Goal: Navigation & Orientation: Find specific page/section

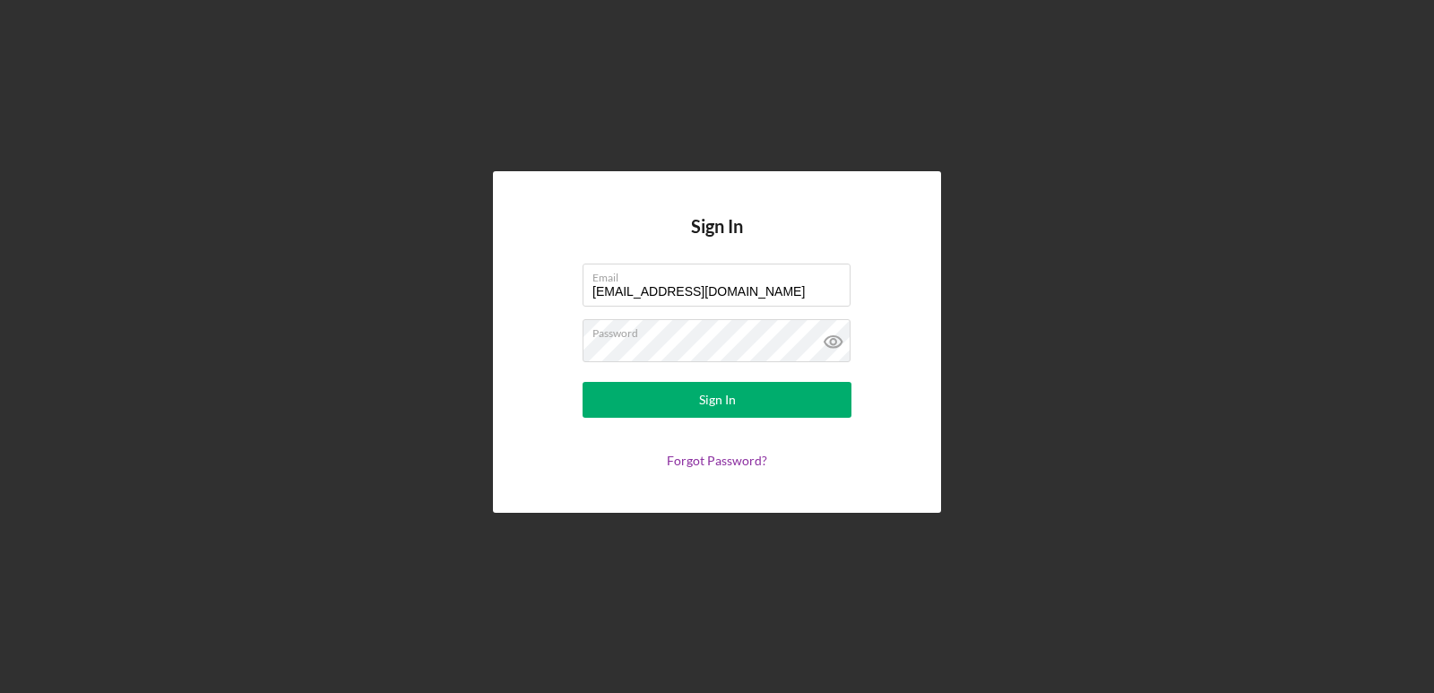
drag, startPoint x: 742, startPoint y: 292, endPoint x: 441, endPoint y: 236, distance: 306.4
click at [441, 236] on div "Sign In Email [EMAIL_ADDRESS][DOMAIN_NAME] Password Sign In Forgot Password?" at bounding box center [717, 342] width 1416 height 684
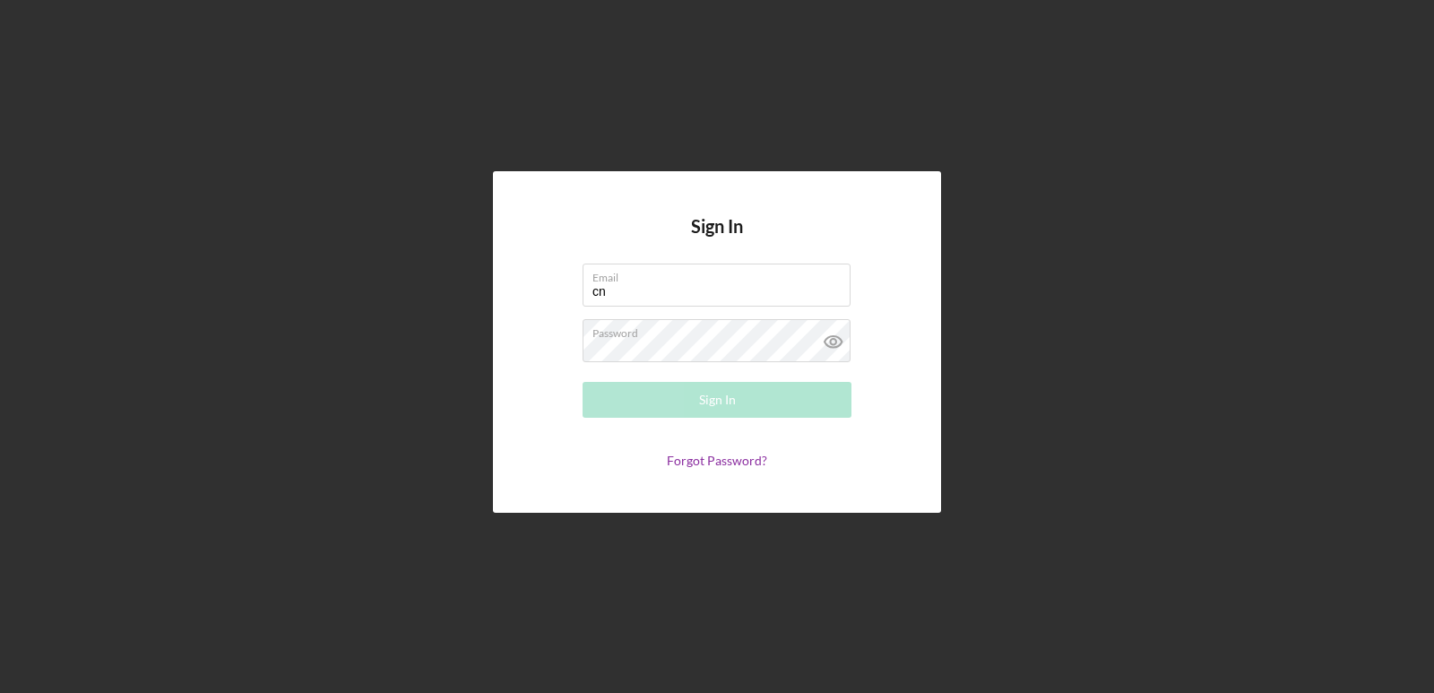
type input "[EMAIL_ADDRESS][DOMAIN_NAME]"
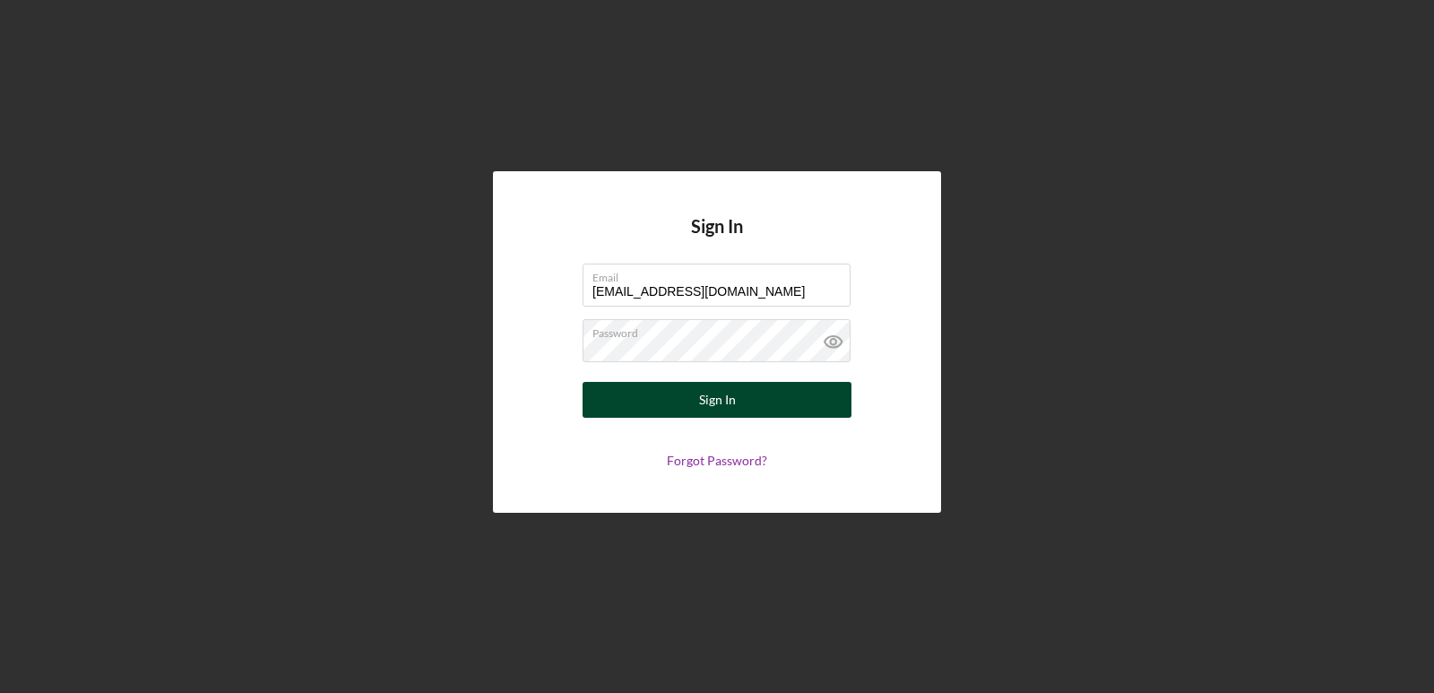
click at [759, 406] on button "Sign In" at bounding box center [717, 400] width 269 height 36
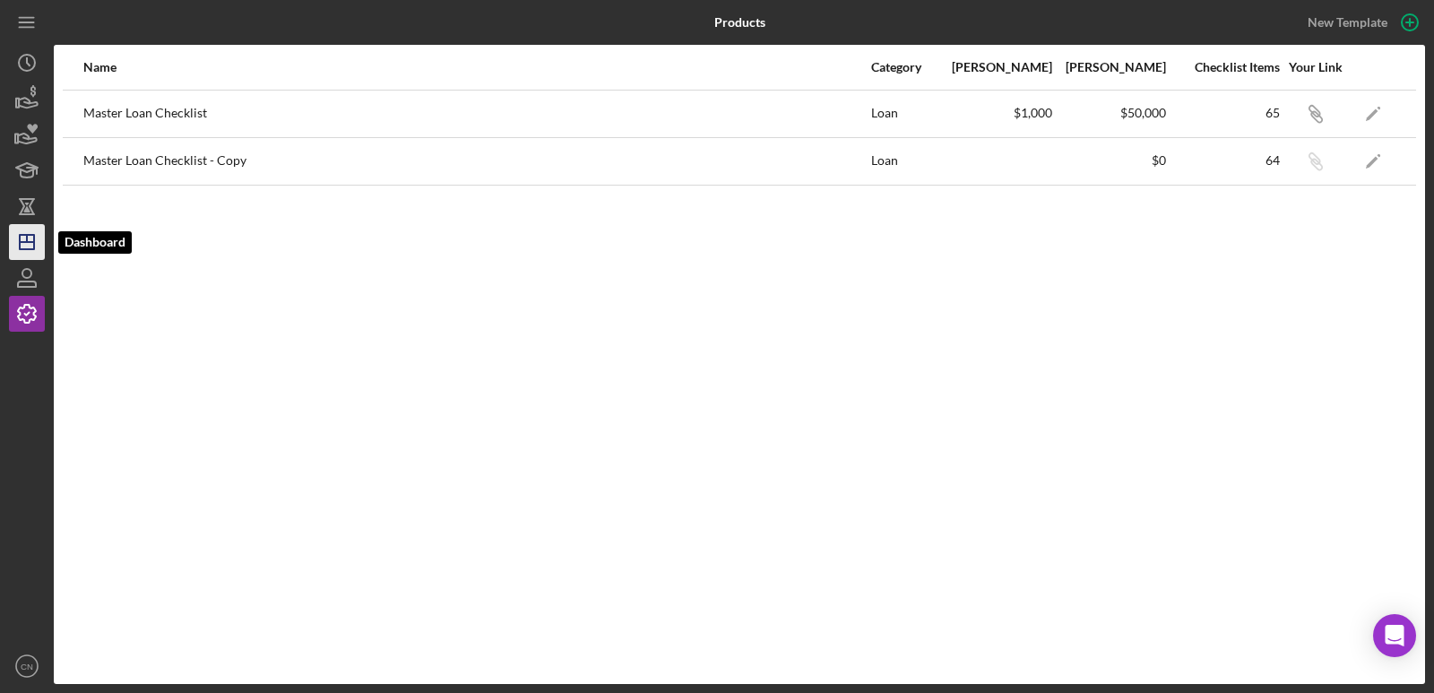
click at [30, 232] on icon "Icon/Dashboard" at bounding box center [26, 242] width 45 height 45
